Goal: Find specific page/section

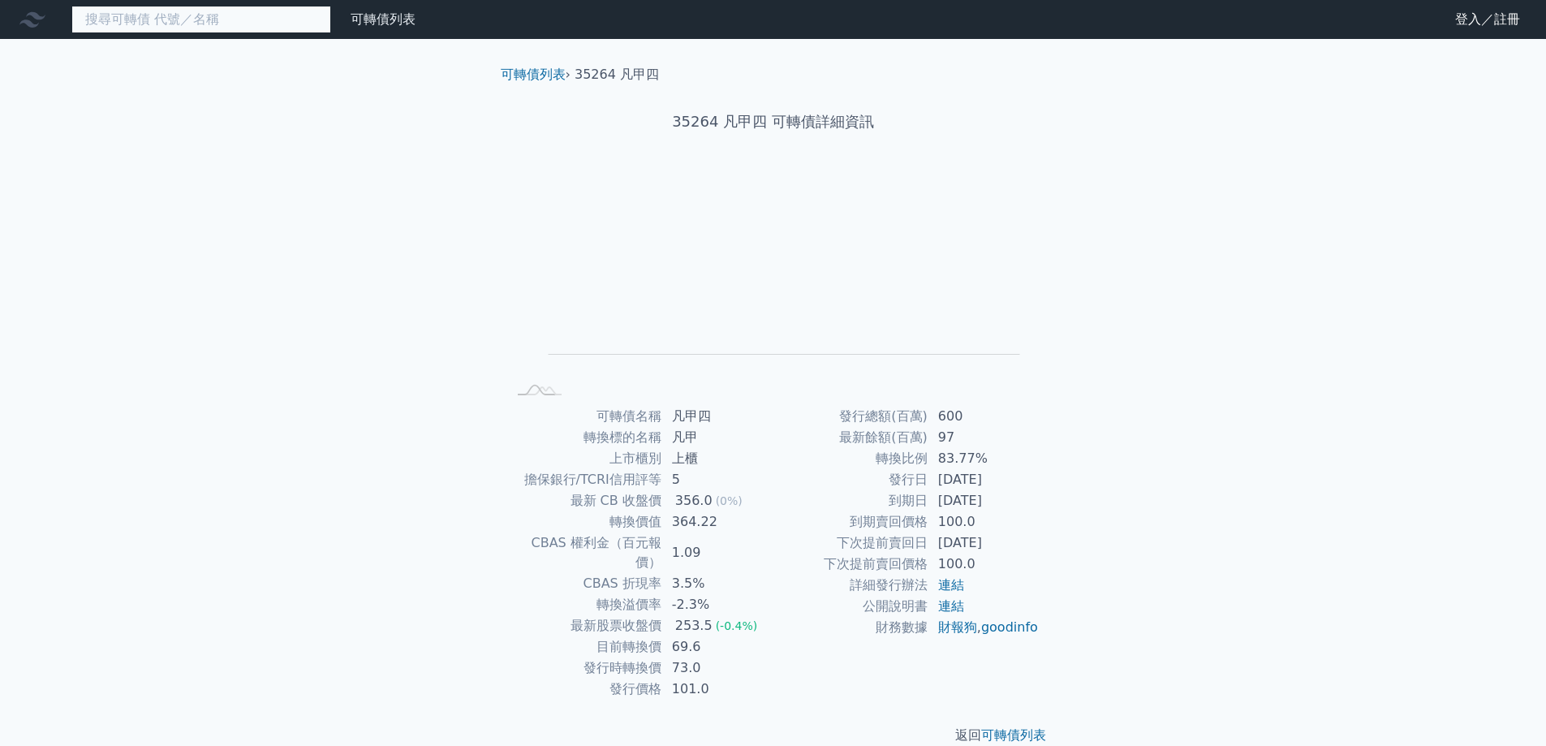
click at [247, 19] on input at bounding box center [201, 20] width 260 height 28
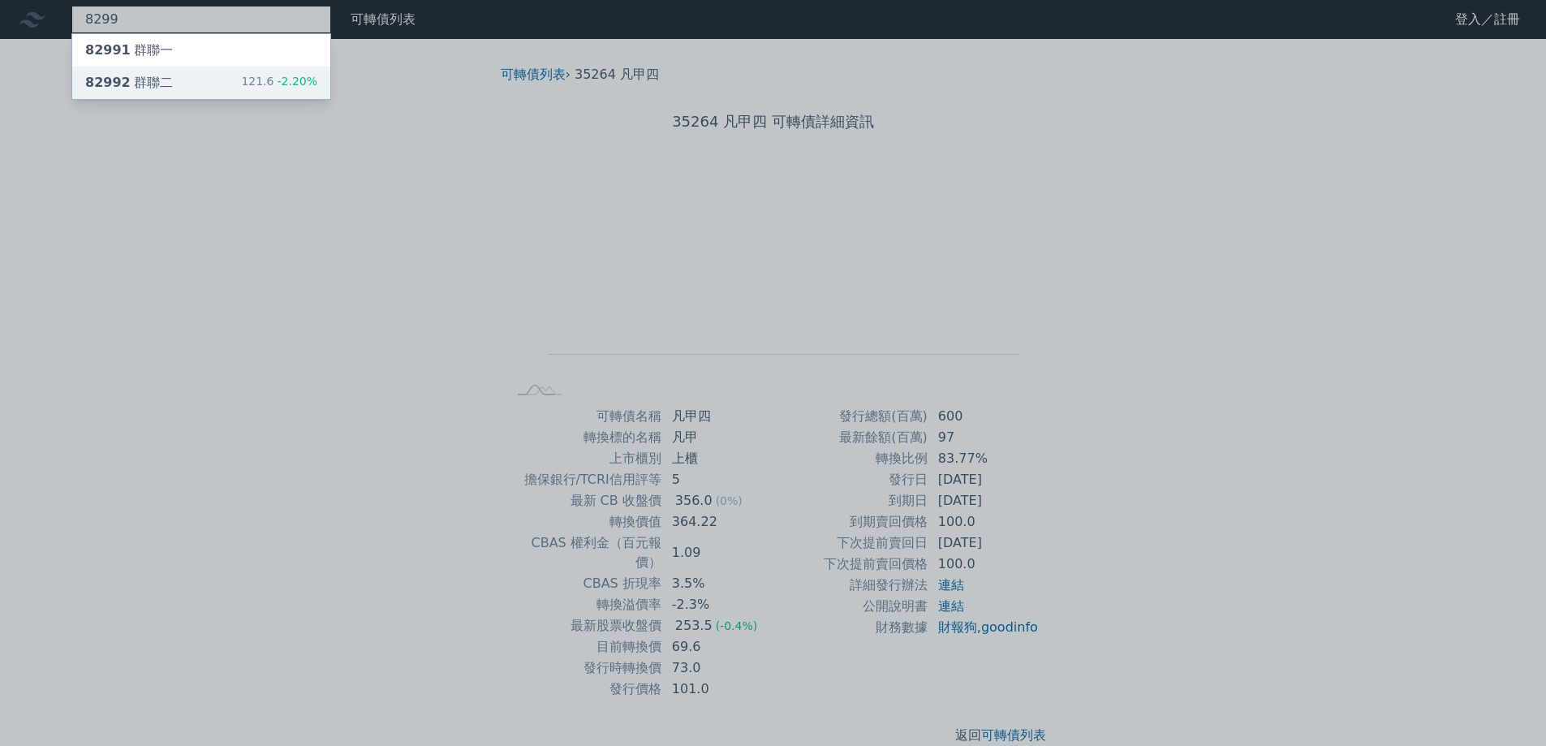
type input "8299"
click at [196, 80] on div "82992 群聯二 121.6 -2.20%" at bounding box center [201, 83] width 258 height 32
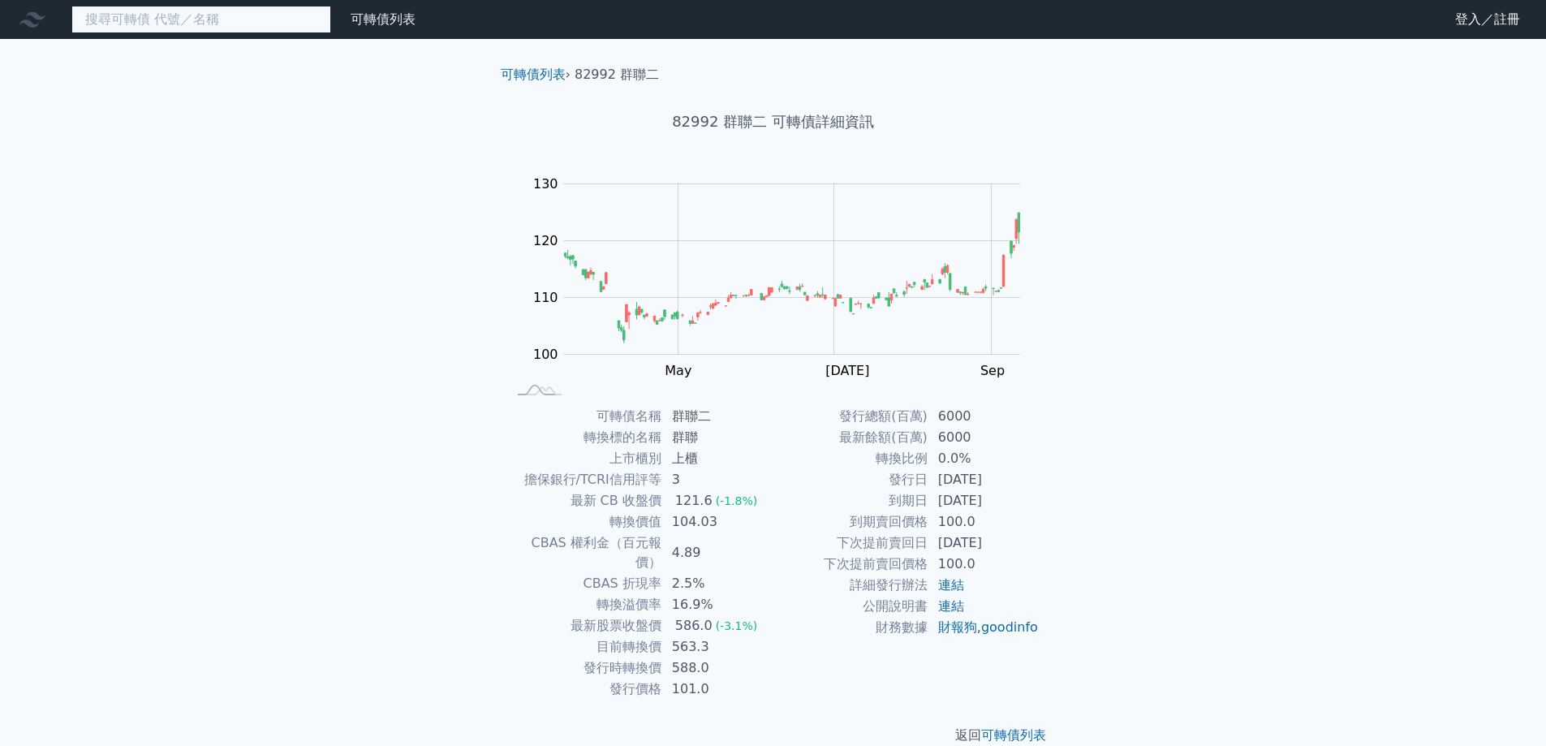
click at [185, 19] on input at bounding box center [201, 20] width 260 height 28
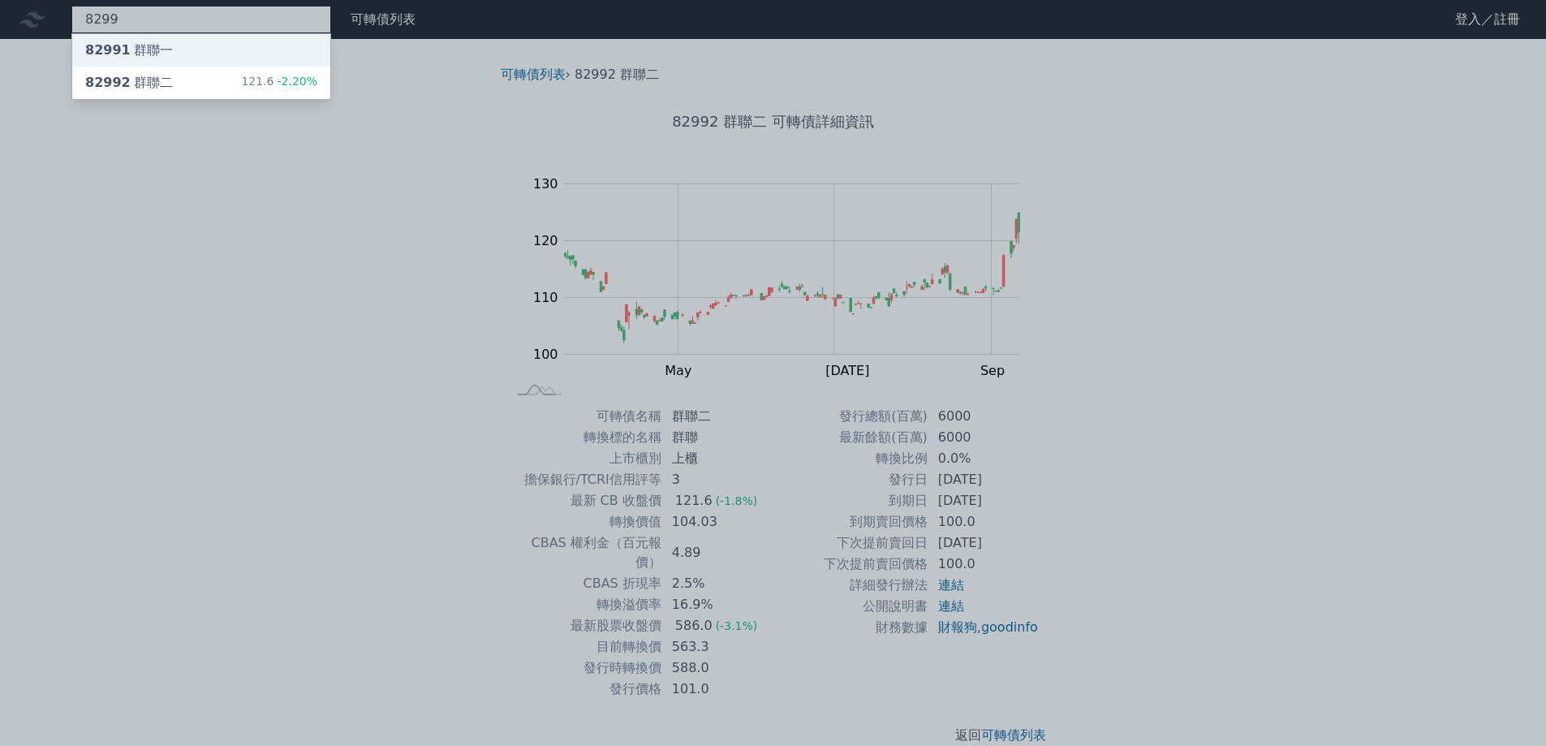
type input "8299"
click at [192, 47] on div "82991 群聯一" at bounding box center [201, 50] width 258 height 32
